Goal: Task Accomplishment & Management: Manage account settings

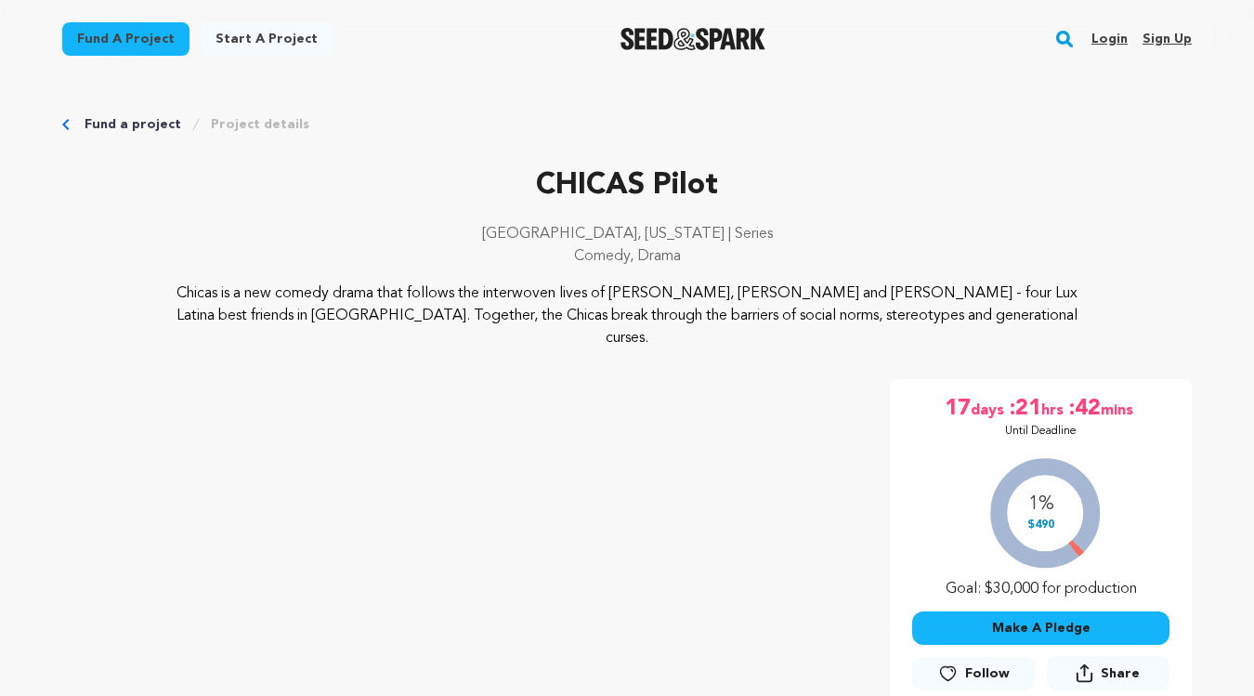
scroll to position [265, 0]
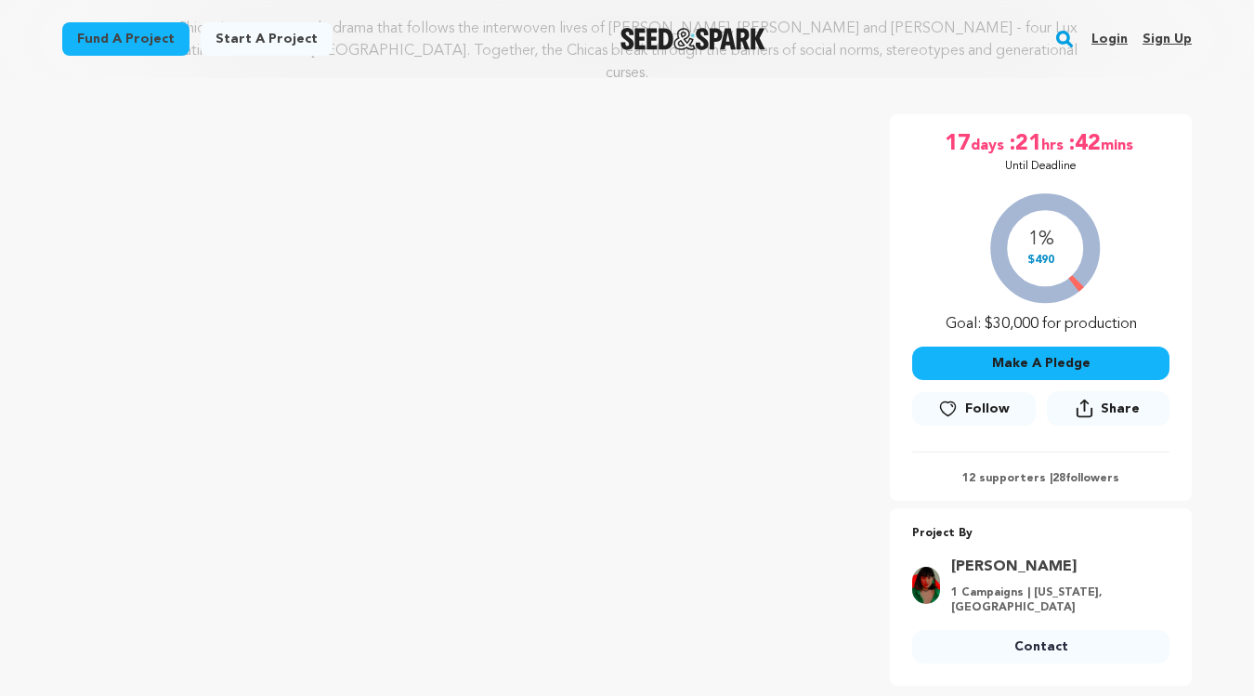
click at [1112, 46] on link "Login" at bounding box center [1110, 39] width 36 height 30
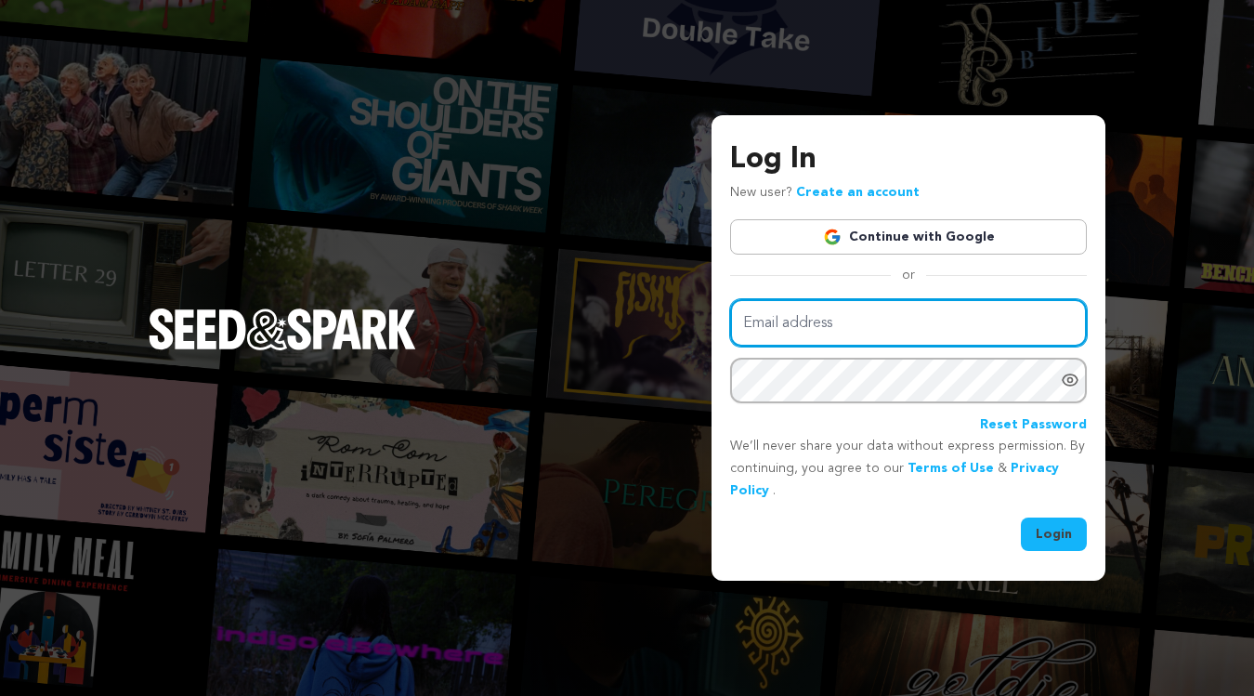
type input "reyna.t@mayfilms.studio"
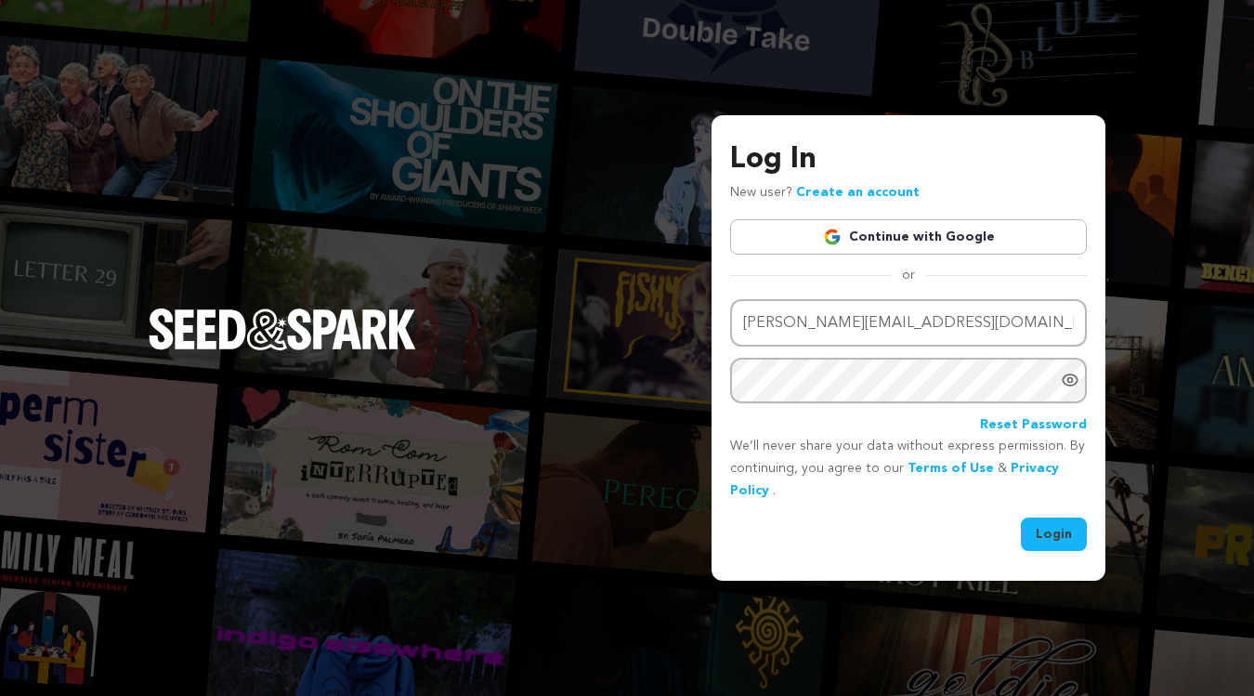
click at [1064, 531] on button "Login" at bounding box center [1054, 534] width 66 height 33
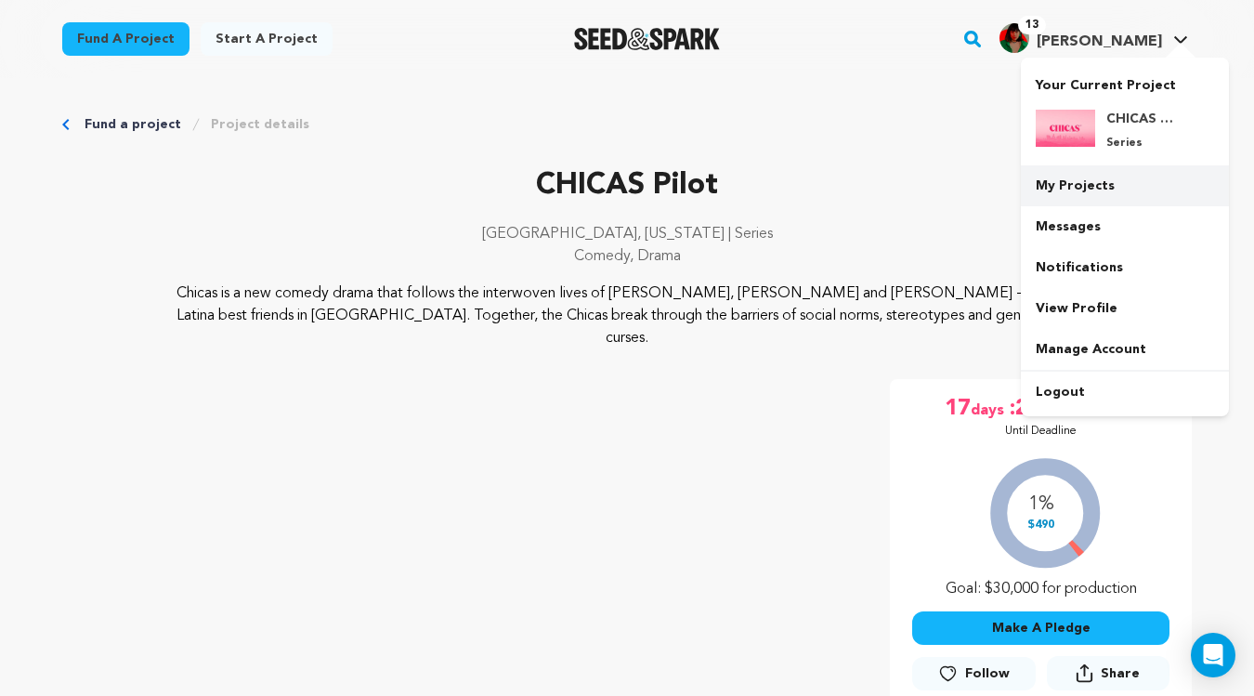
click at [1079, 184] on link "My Projects" at bounding box center [1125, 185] width 208 height 41
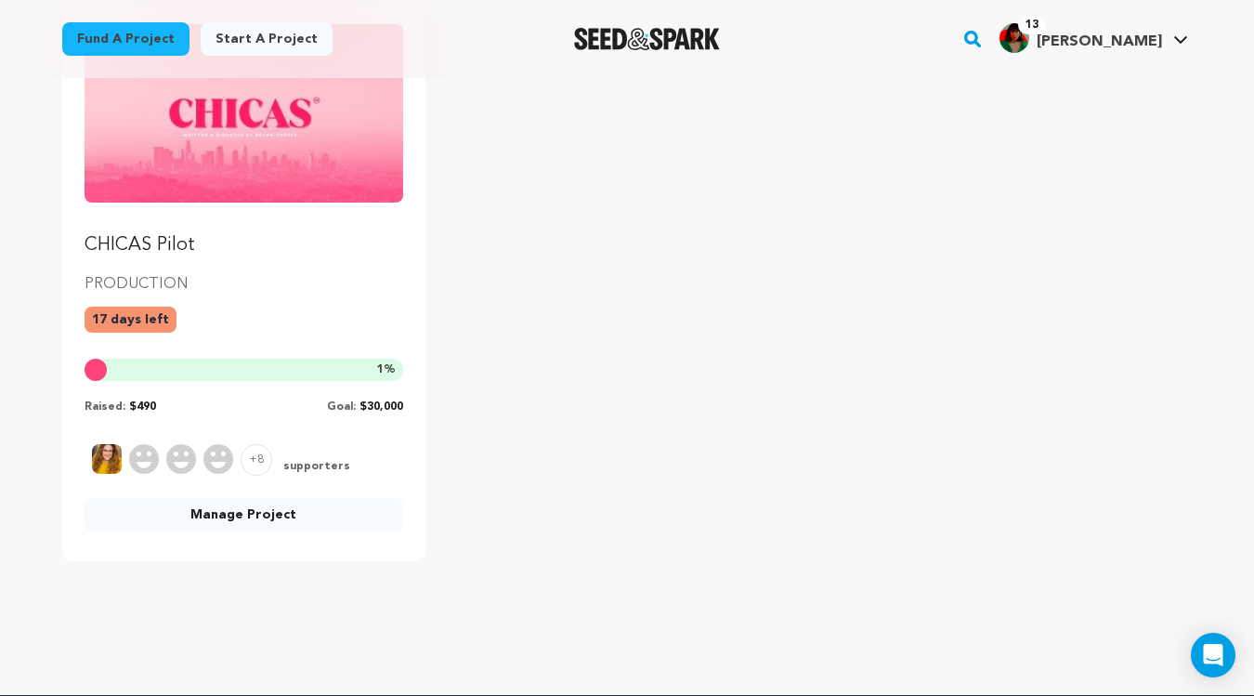
scroll to position [273, 0]
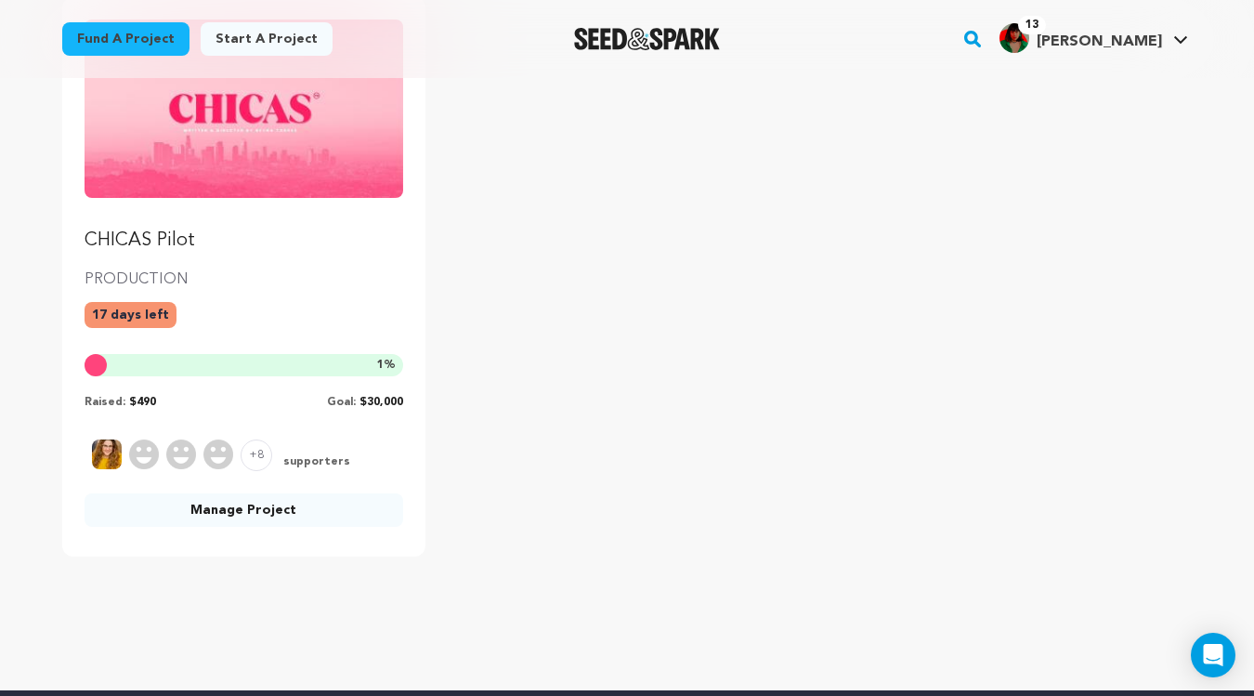
click at [256, 512] on link "Manage Project" at bounding box center [244, 509] width 319 height 33
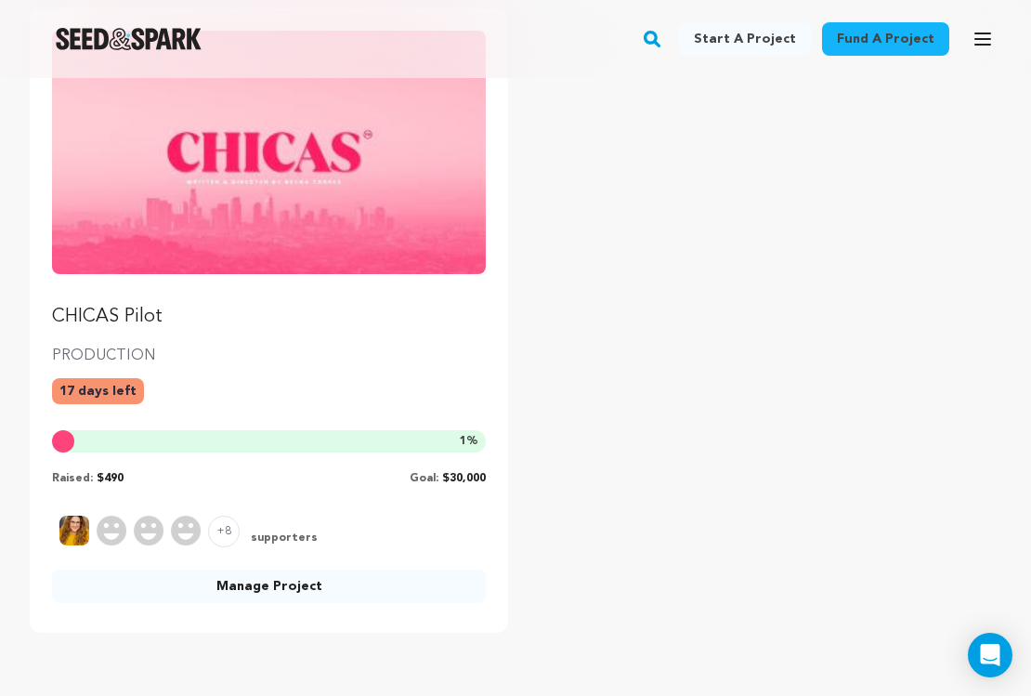
scroll to position [268, 0]
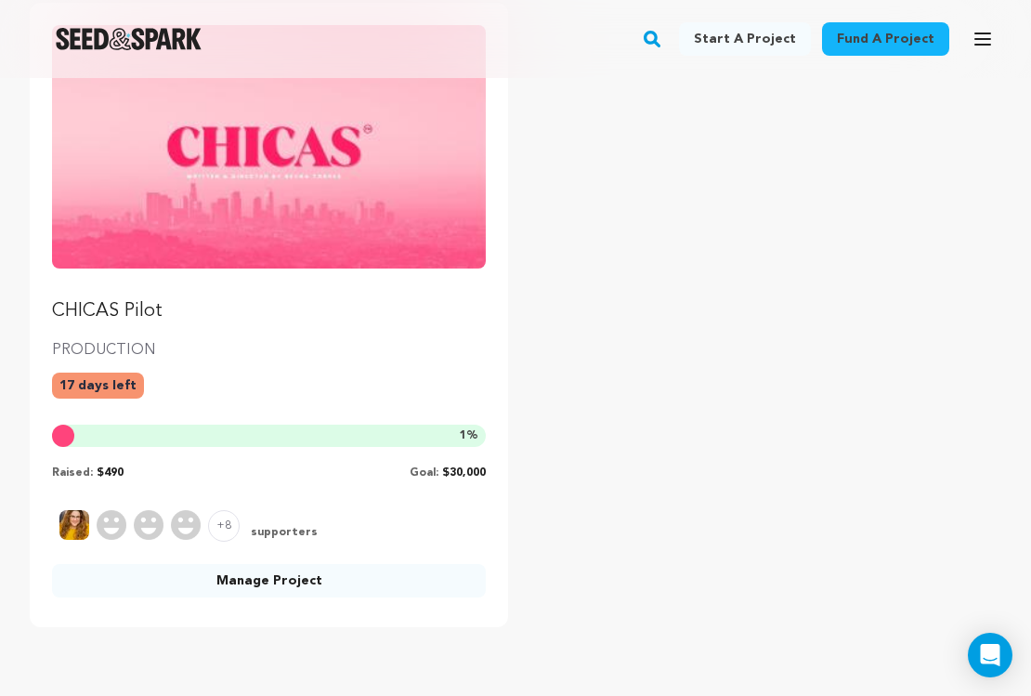
click at [247, 586] on link "Manage Project" at bounding box center [269, 580] width 434 height 33
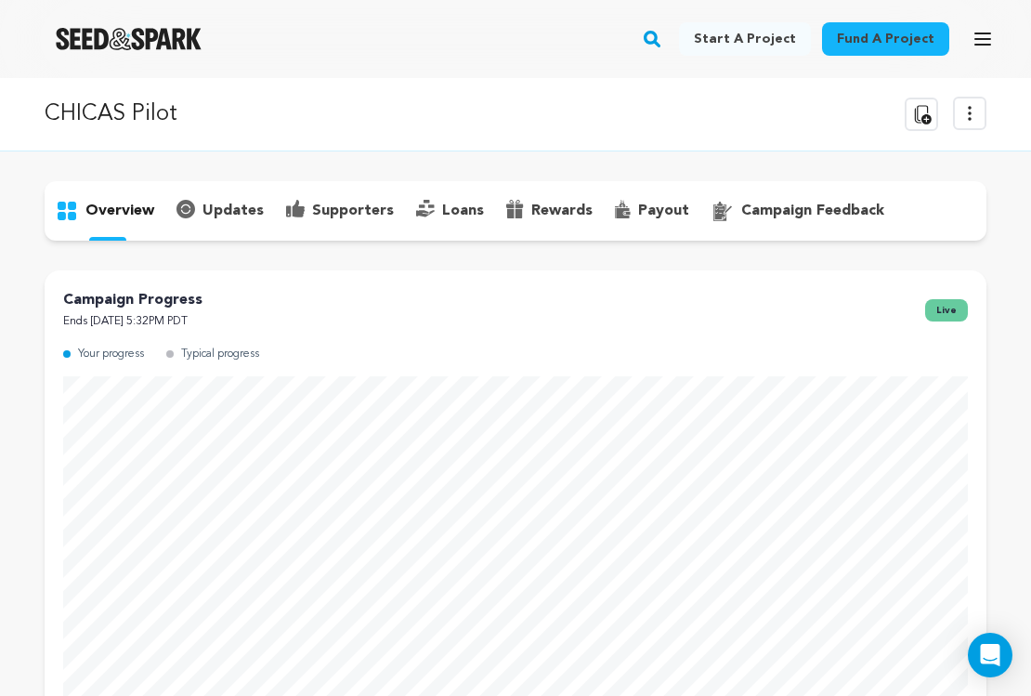
click at [963, 116] on icon at bounding box center [970, 113] width 22 height 22
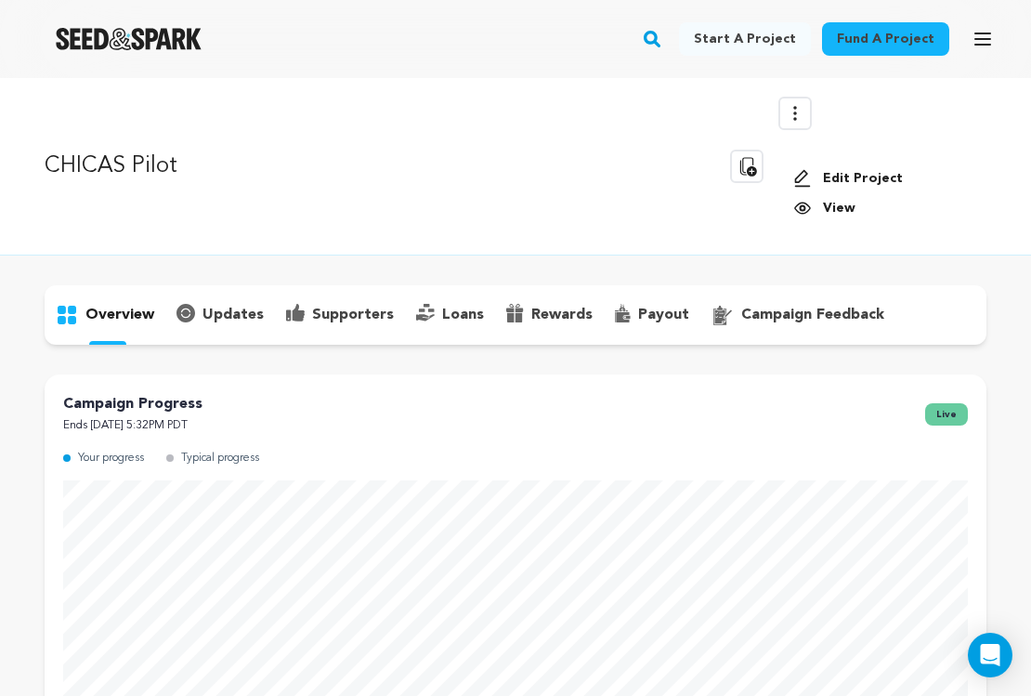
click at [856, 175] on link "Edit Project" at bounding box center [882, 178] width 178 height 19
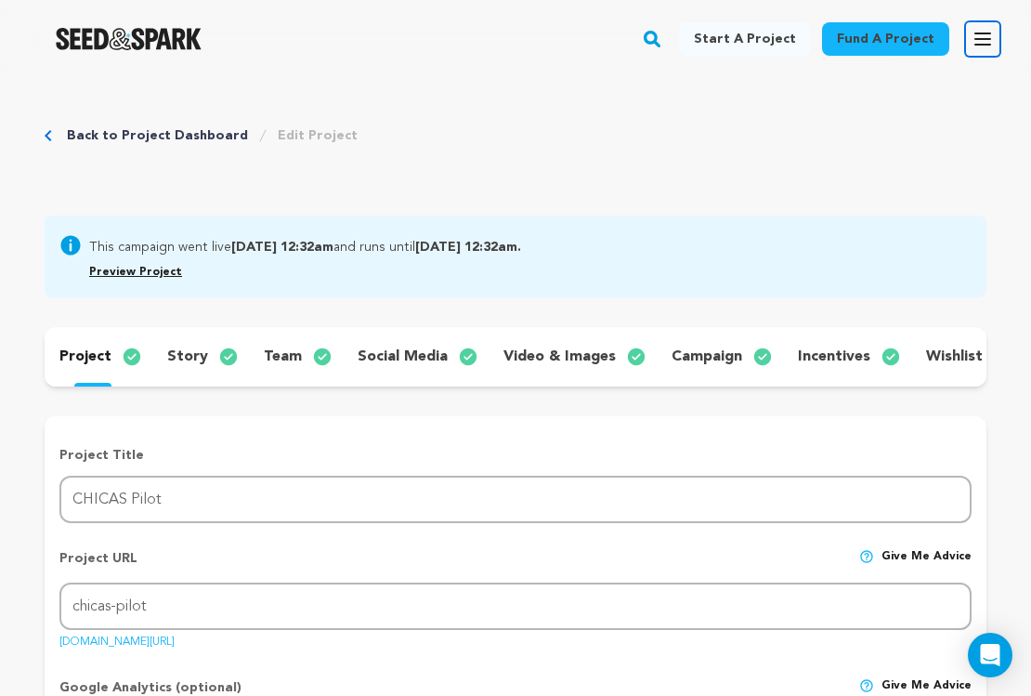
click at [979, 44] on icon "button" at bounding box center [983, 38] width 15 height 11
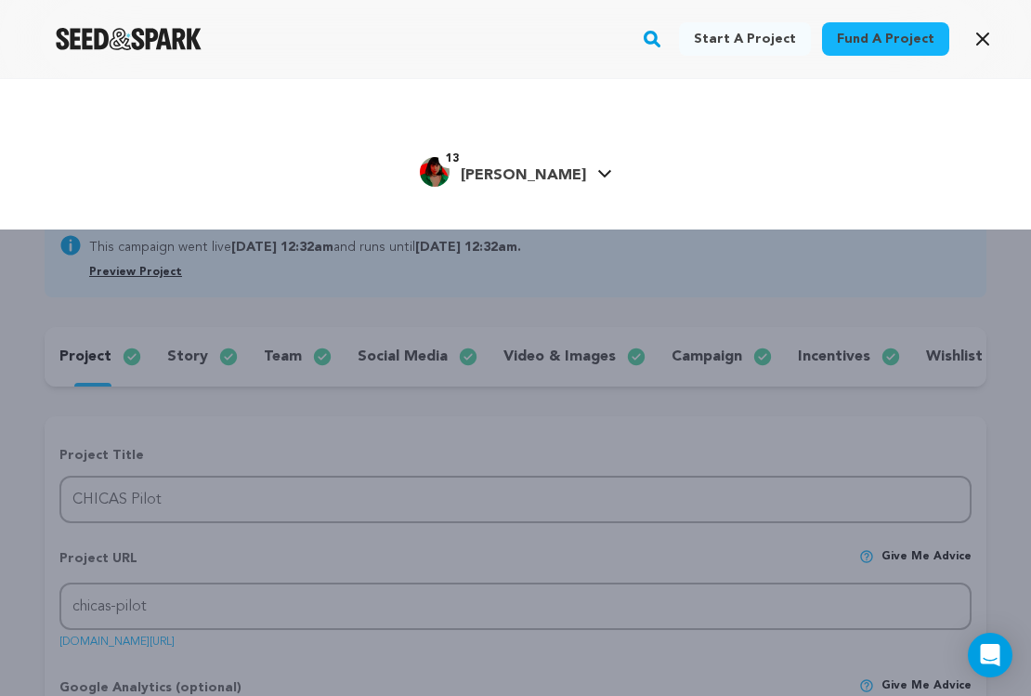
click at [574, 179] on link "13 Reyna T. Reyna T." at bounding box center [516, 169] width 192 height 33
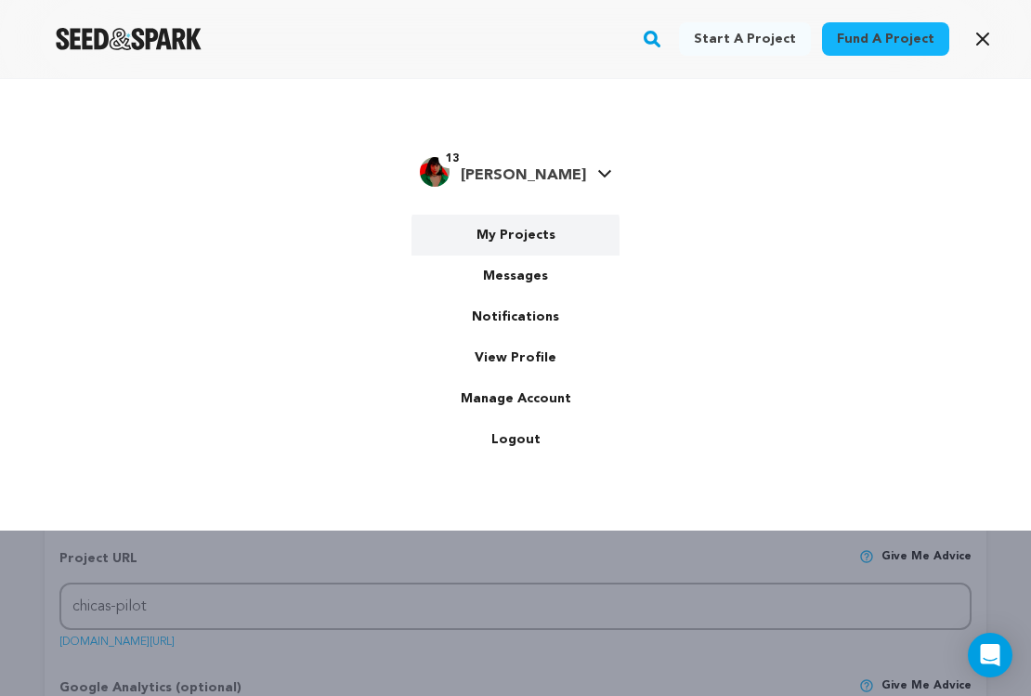
click at [529, 238] on link "My Projects" at bounding box center [516, 235] width 208 height 41
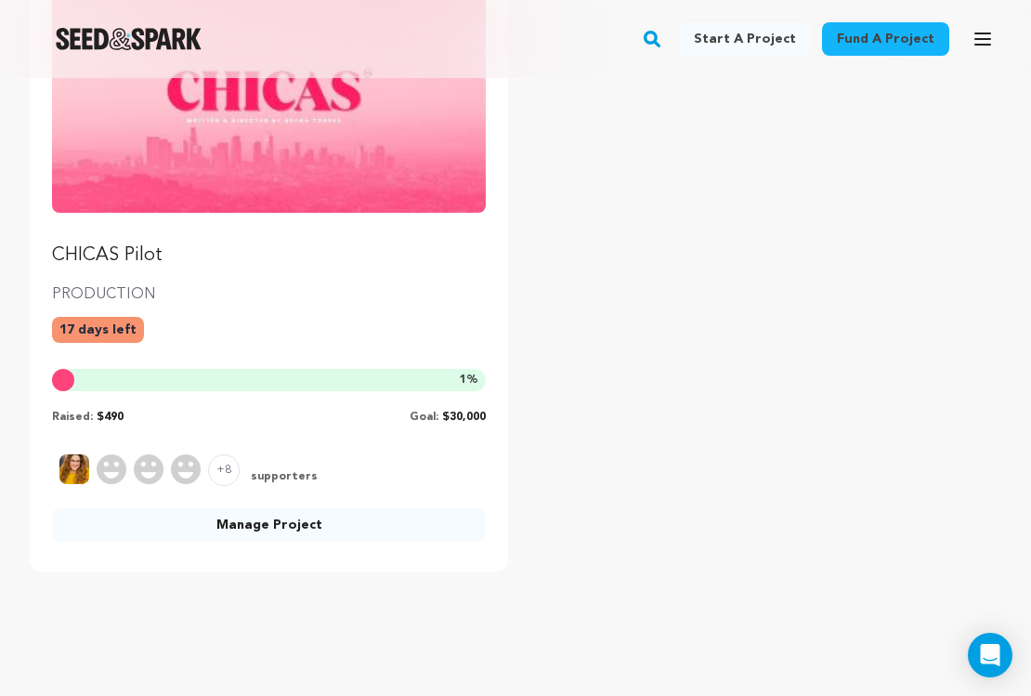
scroll to position [324, 0]
click at [263, 525] on link "Manage Project" at bounding box center [269, 523] width 434 height 33
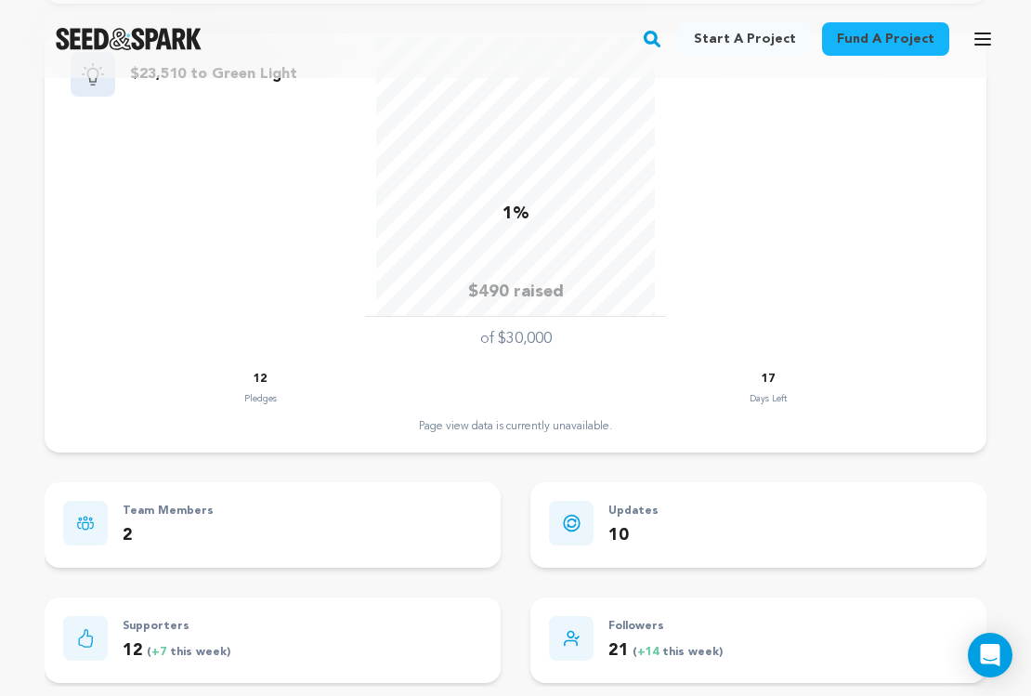
scroll to position [843, 0]
